Goal: Information Seeking & Learning: Understand process/instructions

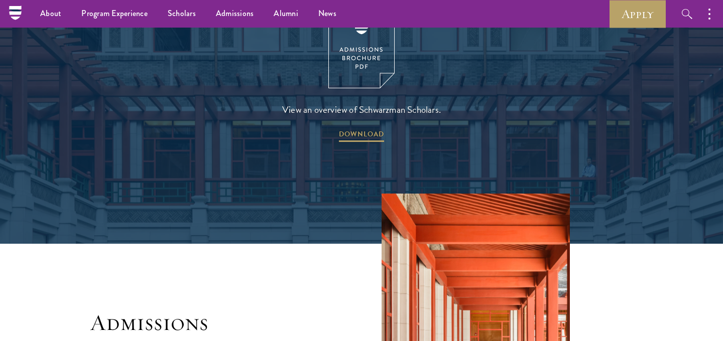
scroll to position [1437, 0]
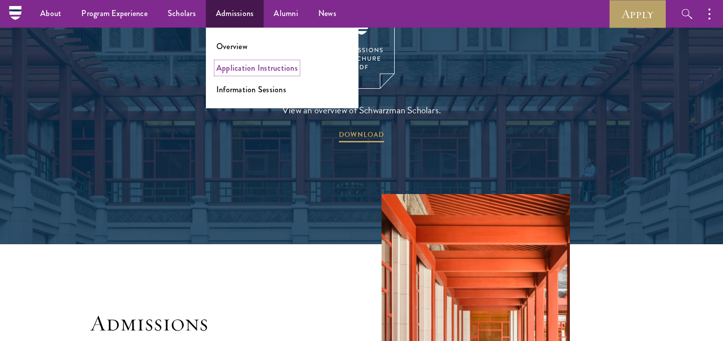
click at [243, 70] on link "Application Instructions" at bounding box center [256, 68] width 81 height 12
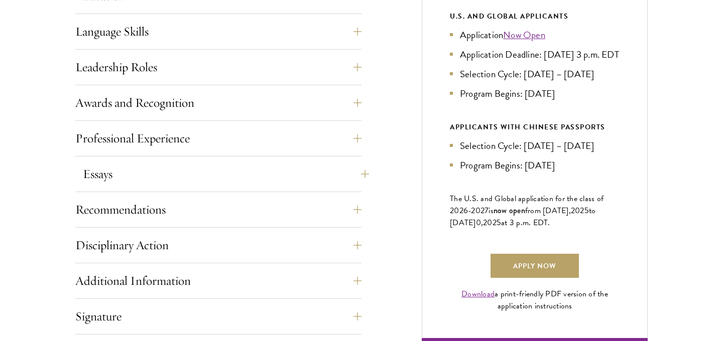
scroll to position [596, 0]
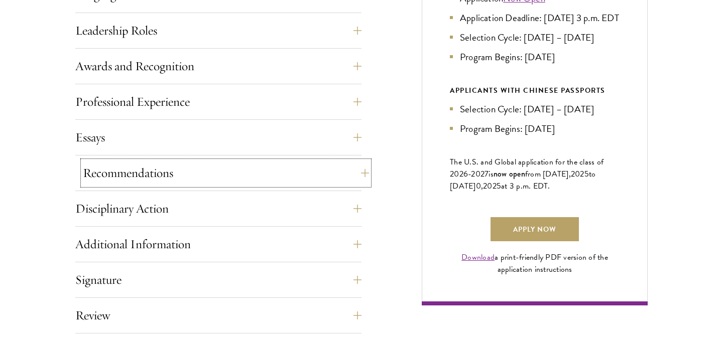
click at [353, 175] on button "Recommendations" at bounding box center [226, 173] width 286 height 24
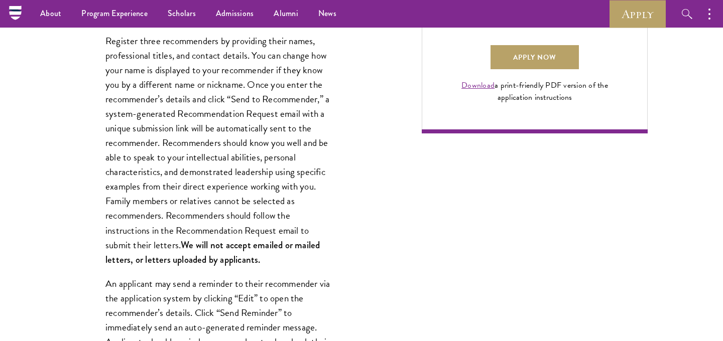
scroll to position [768, 0]
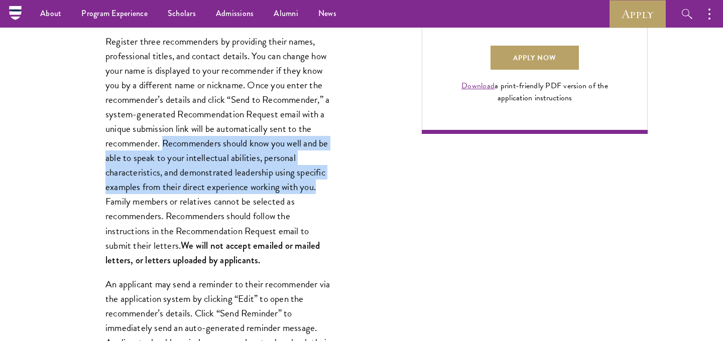
drag, startPoint x: 162, startPoint y: 141, endPoint x: 324, endPoint y: 189, distance: 168.7
click at [324, 189] on p "Register three recommenders by providing their names, professional titles, and …" at bounding box center [218, 151] width 226 height 234
copy p "Recommenders should know you well and be able to speak to your intellectual abi…"
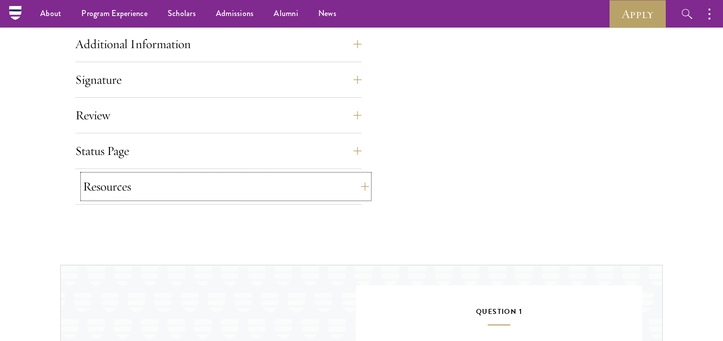
click at [319, 178] on button "Resources" at bounding box center [226, 187] width 286 height 24
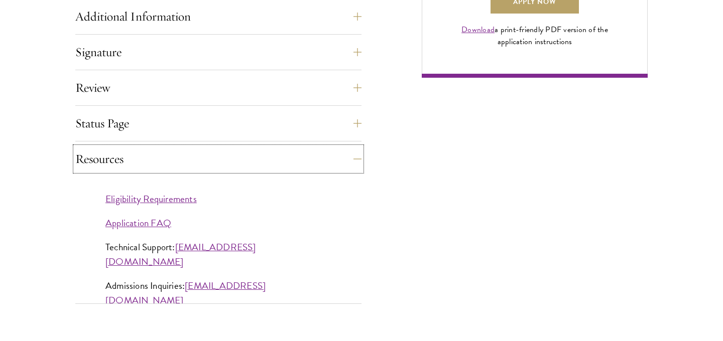
scroll to position [827, 0]
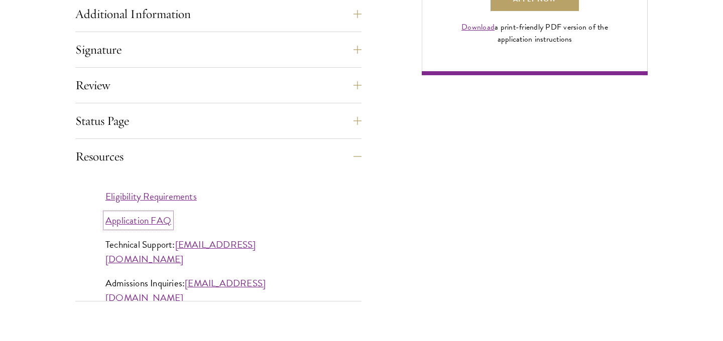
click at [154, 220] on link "Application FAQ" at bounding box center [138, 220] width 66 height 15
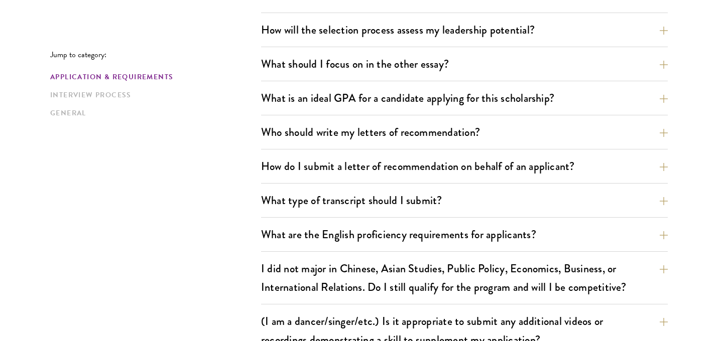
scroll to position [648, 0]
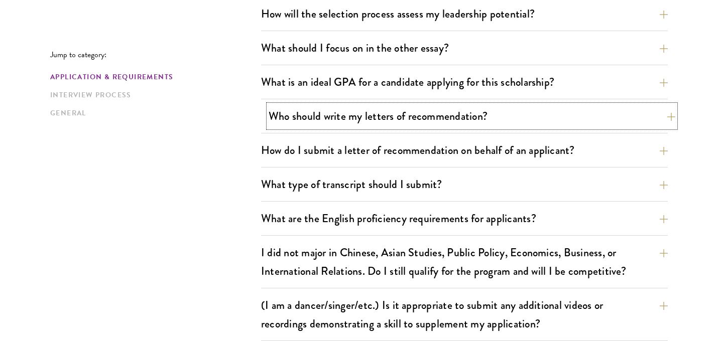
click at [395, 119] on button "Who should write my letters of recommendation?" at bounding box center [472, 116] width 407 height 23
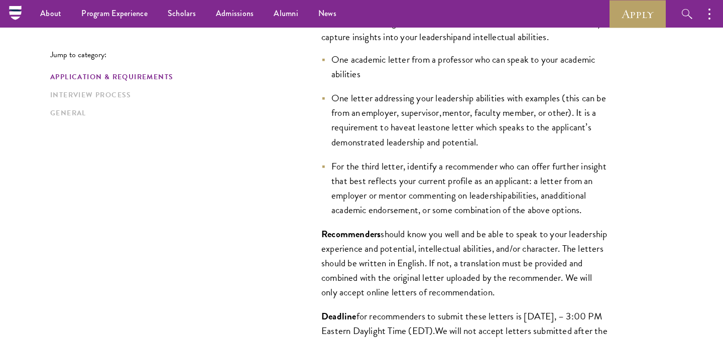
scroll to position [792, 0]
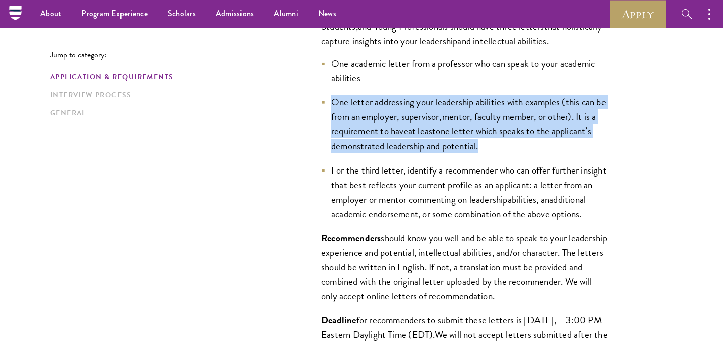
drag, startPoint x: 488, startPoint y: 152, endPoint x: 332, endPoint y: 101, distance: 163.3
click at [332, 101] on li "One letter addressing your leadership abilities with examples (this can be from…" at bounding box center [464, 124] width 286 height 58
copy li "One letter addressing your leadership abilities with examples (this can be from…"
